Goal: Information Seeking & Learning: Learn about a topic

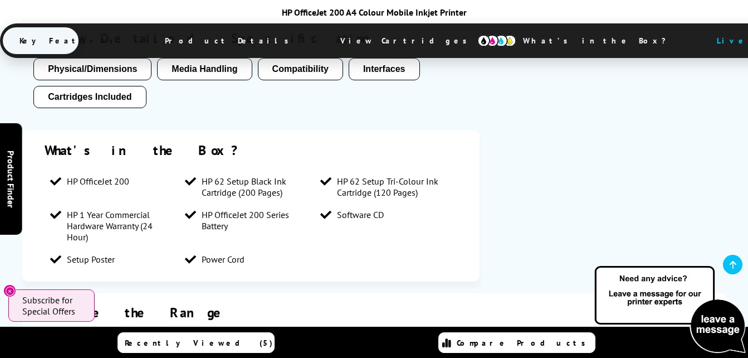
scroll to position [1115, 0]
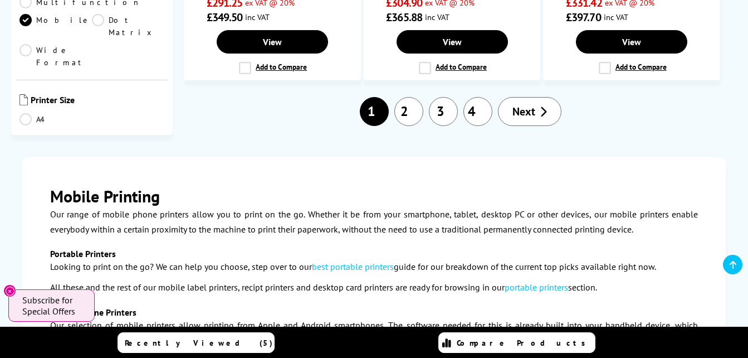
scroll to position [1393, 0]
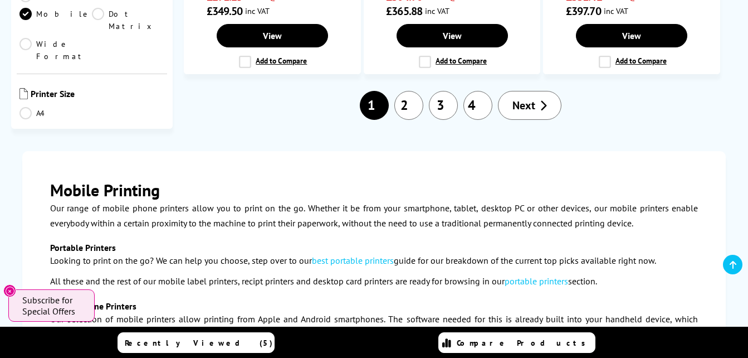
click at [412, 110] on link "2" at bounding box center [408, 105] width 29 height 29
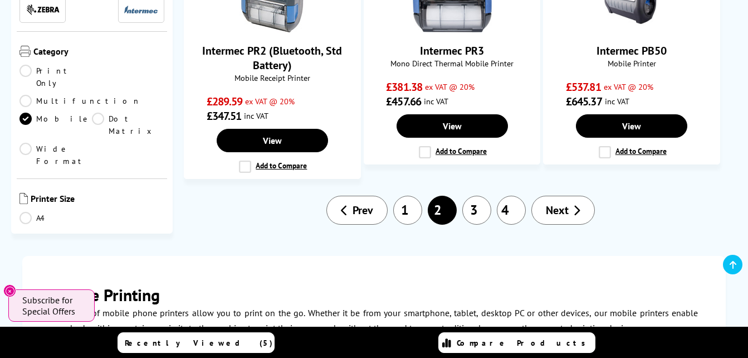
scroll to position [1170, 0]
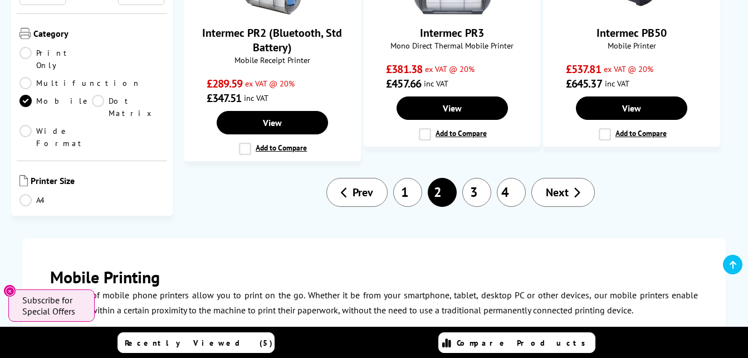
click at [475, 192] on link "3" at bounding box center [476, 192] width 29 height 29
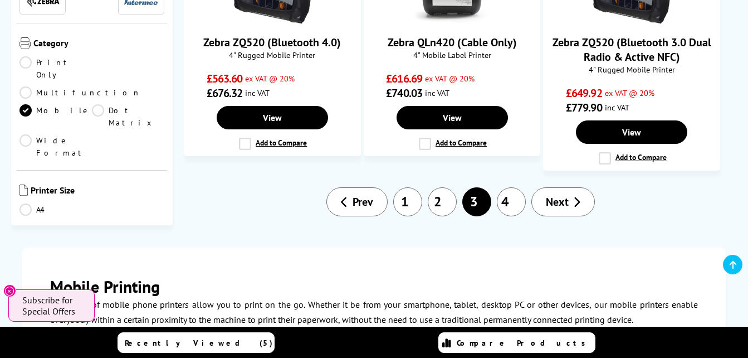
scroll to position [1226, 0]
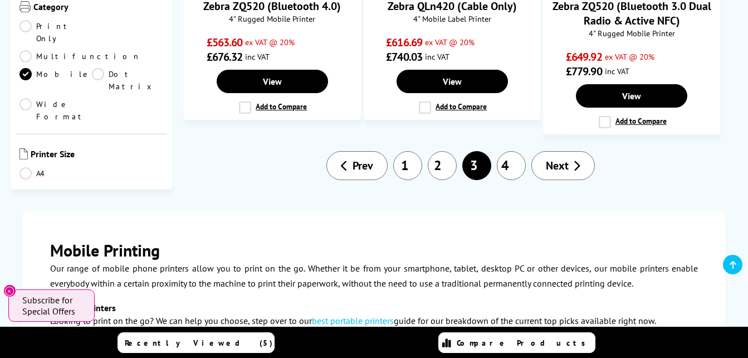
click at [513, 166] on link "4" at bounding box center [511, 165] width 29 height 29
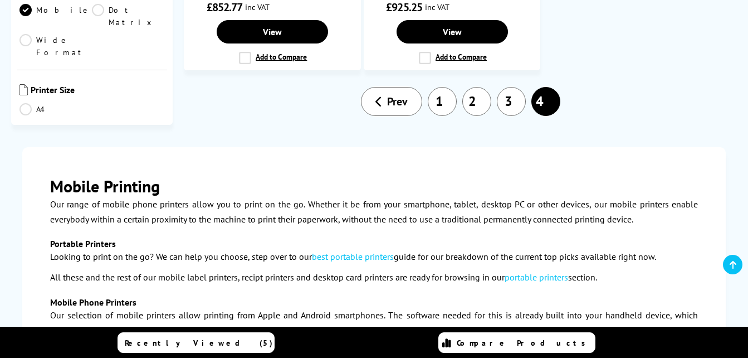
scroll to position [780, 0]
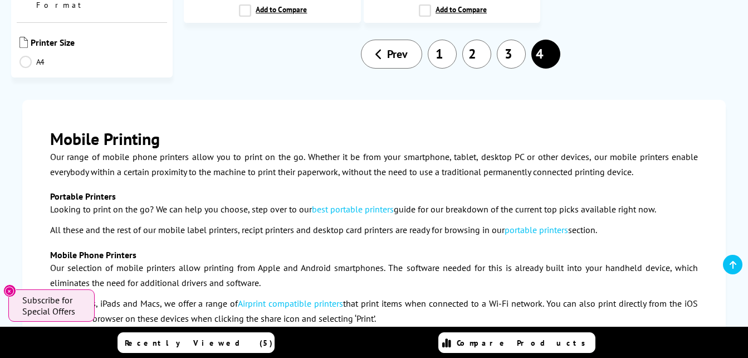
click at [445, 61] on link "1" at bounding box center [442, 54] width 29 height 29
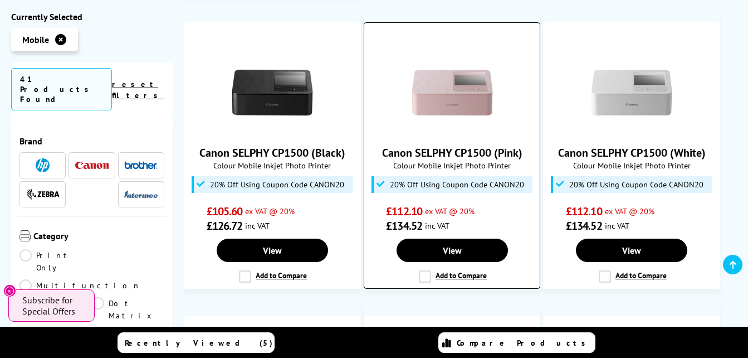
scroll to position [891, 0]
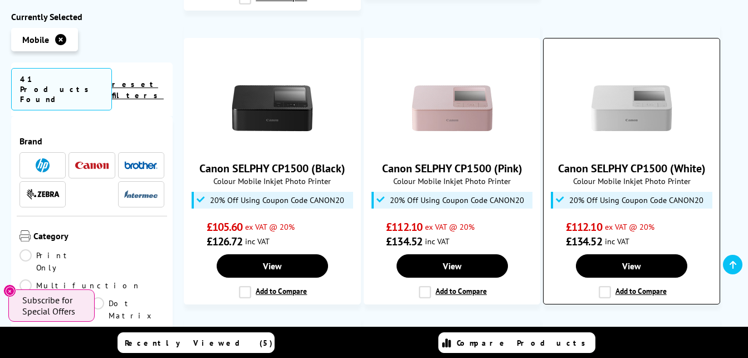
click at [619, 114] on img at bounding box center [632, 108] width 84 height 84
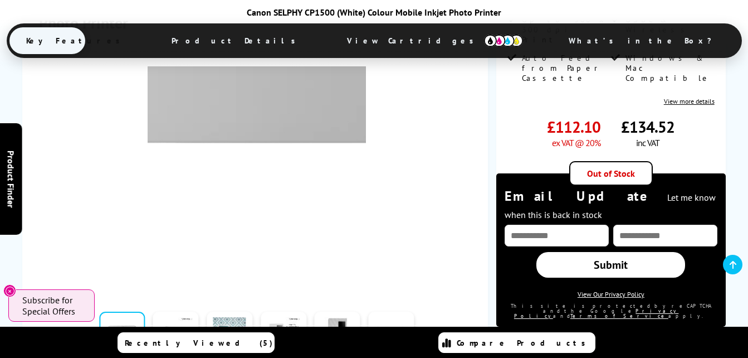
scroll to position [279, 0]
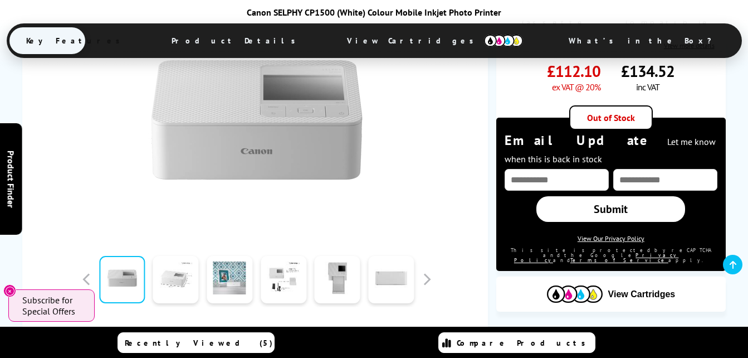
click at [177, 292] on link at bounding box center [176, 279] width 46 height 47
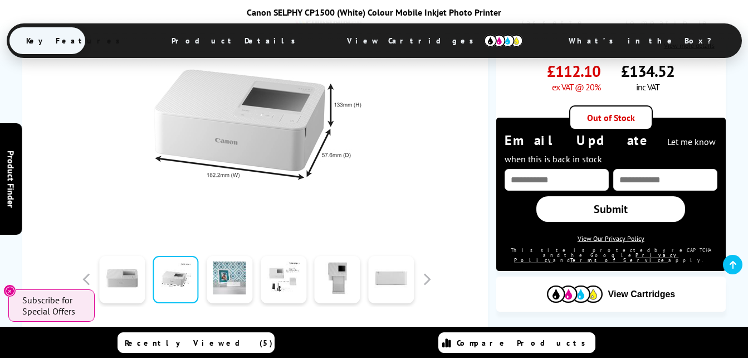
drag, startPoint x: 222, startPoint y: 286, endPoint x: 257, endPoint y: 285, distance: 35.1
click at [222, 286] on link at bounding box center [230, 279] width 46 height 47
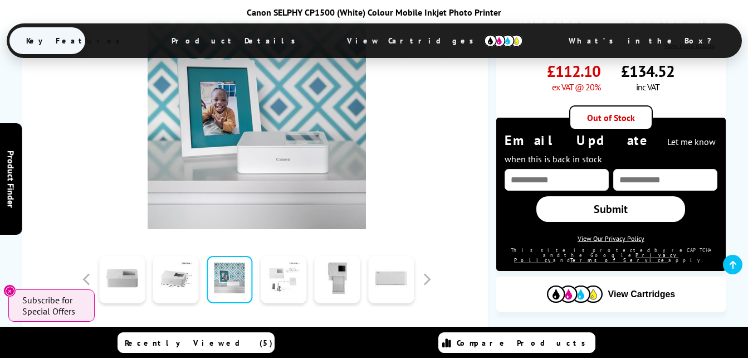
drag, startPoint x: 279, startPoint y: 286, endPoint x: 288, endPoint y: 286, distance: 9.5
click at [279, 286] on link at bounding box center [284, 279] width 46 height 47
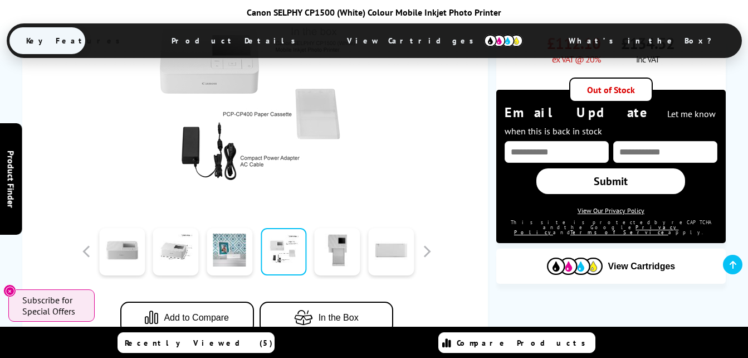
scroll to position [334, 0]
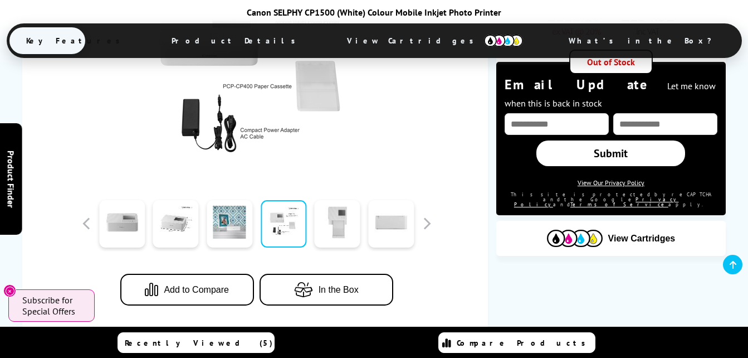
click at [342, 237] on link at bounding box center [338, 223] width 46 height 47
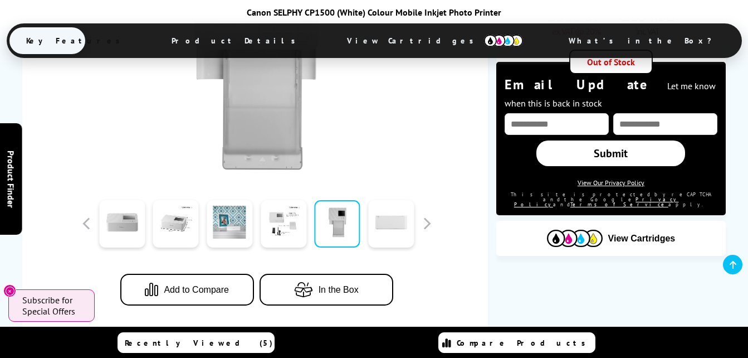
drag, startPoint x: 388, startPoint y: 230, endPoint x: 394, endPoint y: 230, distance: 6.2
click at [390, 230] on link at bounding box center [391, 223] width 46 height 47
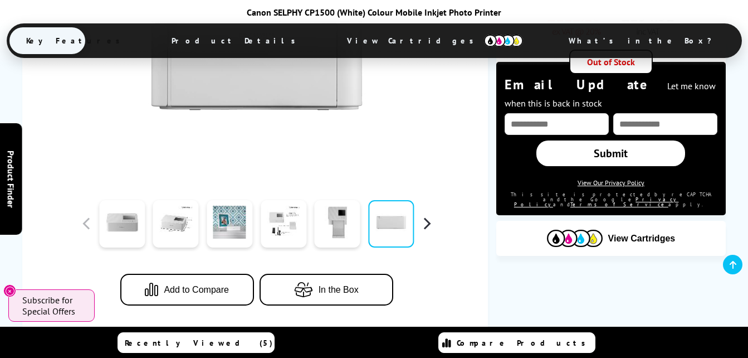
click at [424, 226] on button "button" at bounding box center [426, 223] width 17 height 17
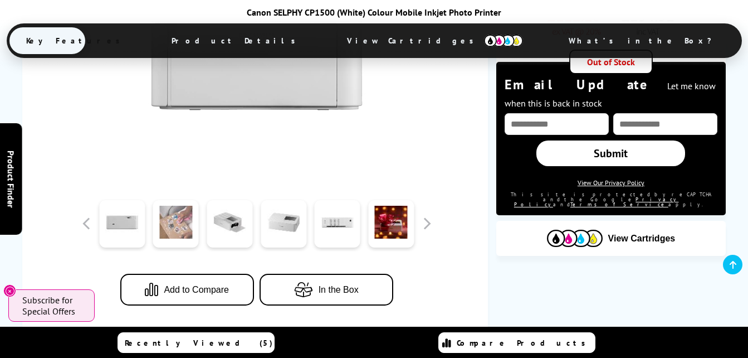
click at [183, 233] on link at bounding box center [176, 223] width 46 height 47
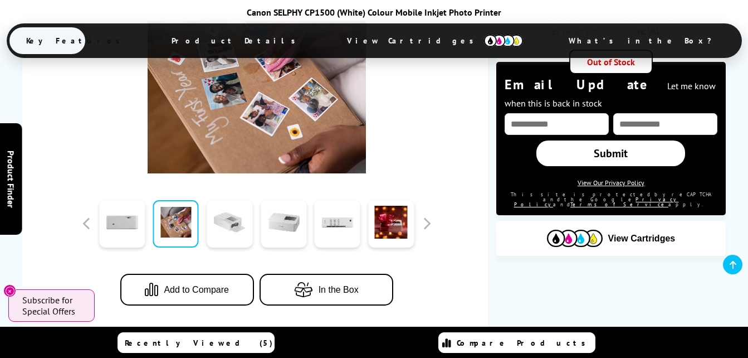
click at [226, 229] on link at bounding box center [230, 223] width 46 height 47
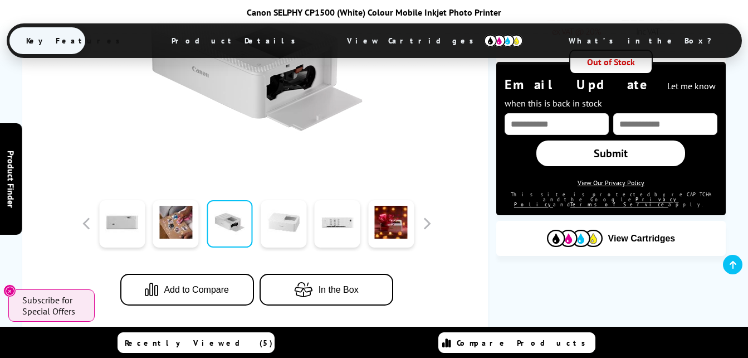
click at [279, 230] on link at bounding box center [284, 223] width 46 height 47
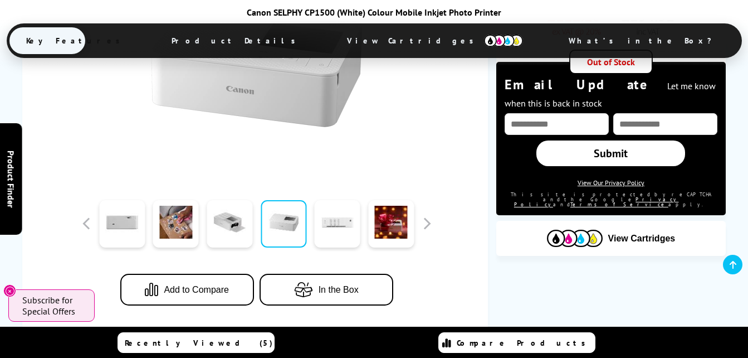
drag, startPoint x: 336, startPoint y: 230, endPoint x: 352, endPoint y: 232, distance: 16.4
click at [337, 231] on link at bounding box center [338, 223] width 46 height 47
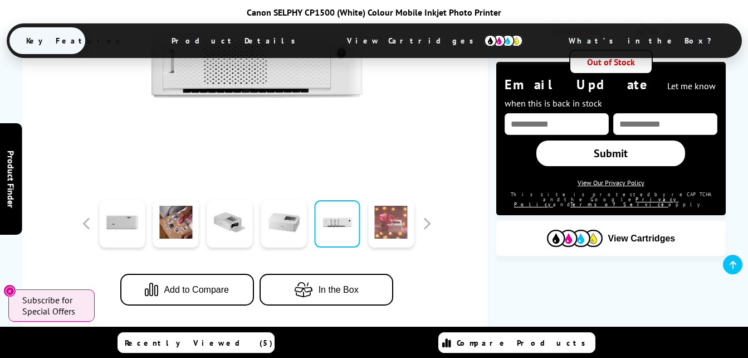
click at [394, 224] on link at bounding box center [391, 223] width 46 height 47
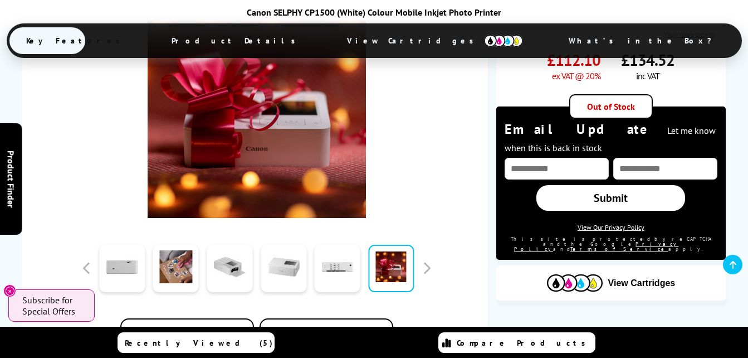
scroll to position [279, 0]
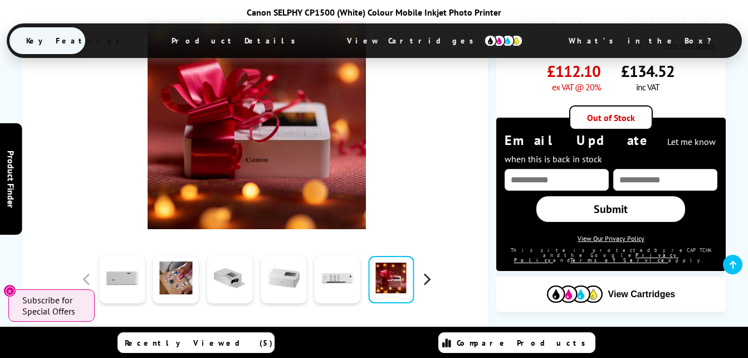
click at [430, 284] on button "button" at bounding box center [426, 279] width 17 height 17
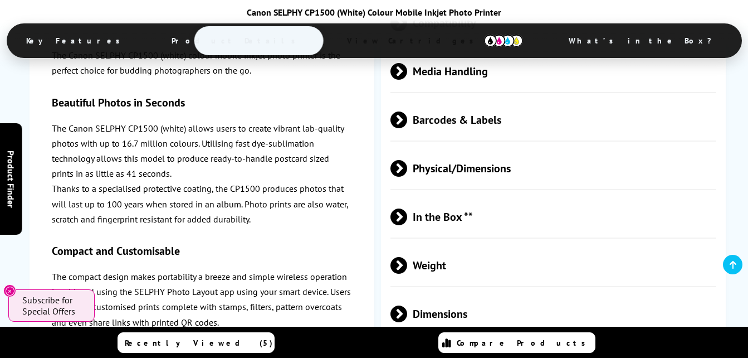
scroll to position [1504, 0]
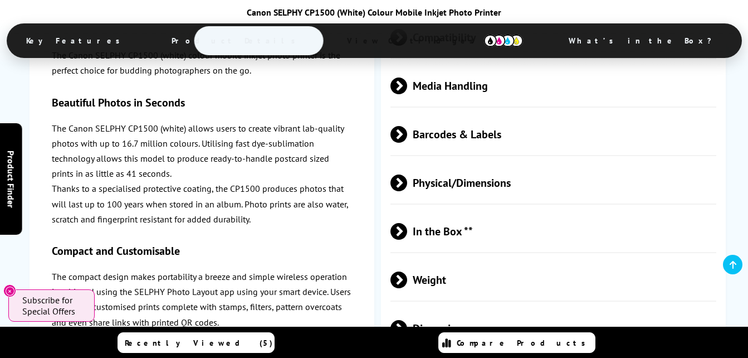
click at [472, 210] on span "In the Box **" at bounding box center [554, 231] width 326 height 42
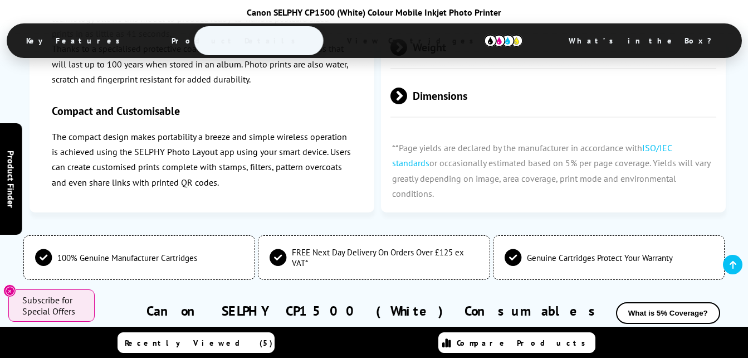
scroll to position [1783, 0]
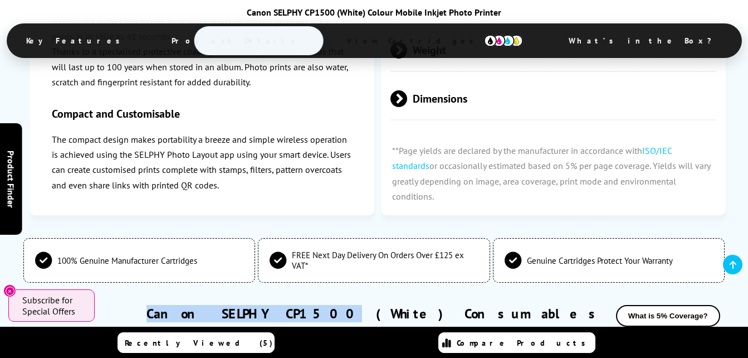
drag, startPoint x: 241, startPoint y: 249, endPoint x: 377, endPoint y: 248, distance: 135.9
click at [377, 305] on div "Canon SELPHY CP1500 (White) Consumables What is 5% Coverage?" at bounding box center [373, 319] width 703 height 28
drag, startPoint x: 377, startPoint y: 249, endPoint x: 362, endPoint y: 251, distance: 15.2
copy link "Canon SELPHY CP1500"
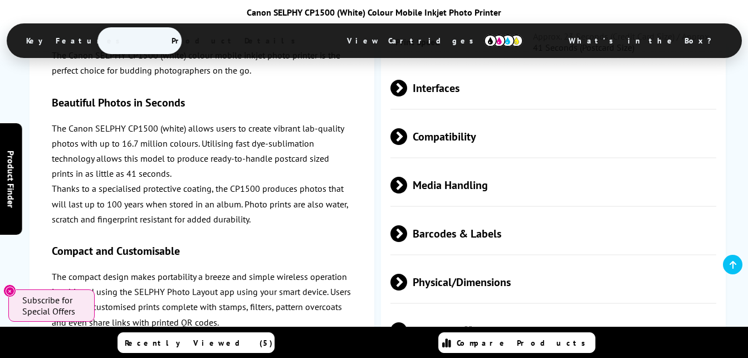
scroll to position [1448, 0]
